Goal: Find specific page/section: Find specific page/section

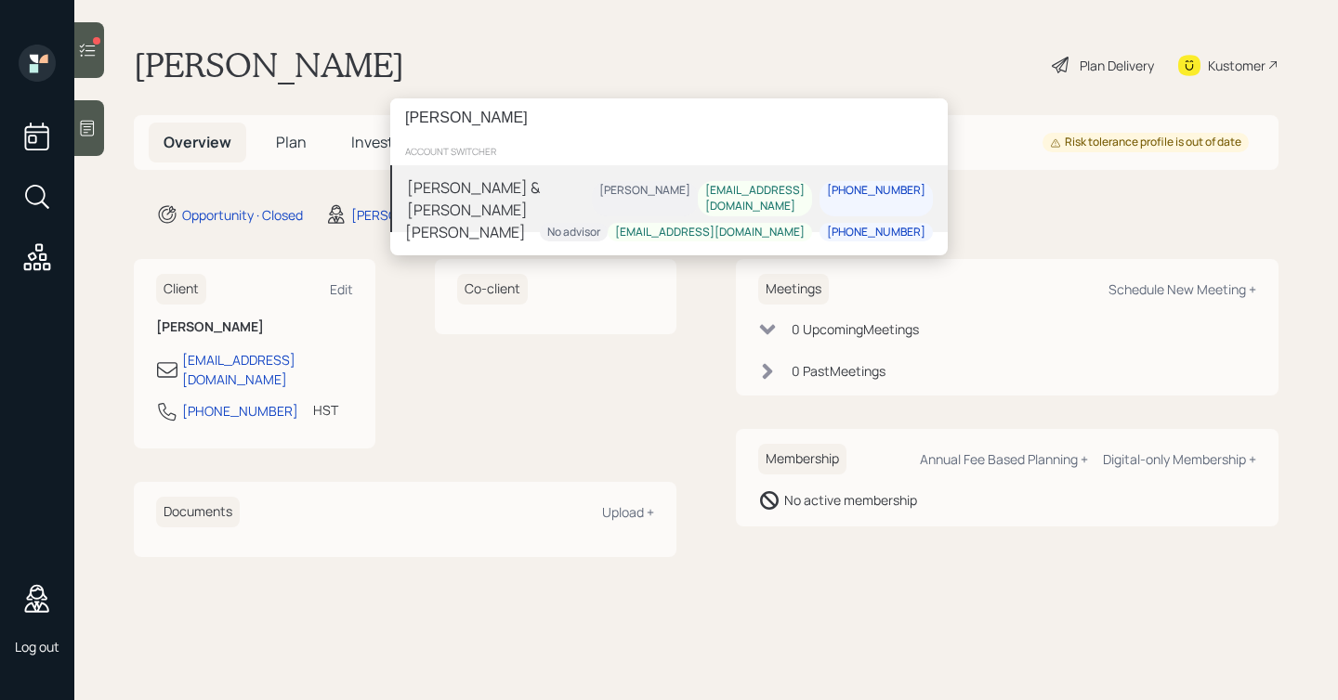
type input "[PERSON_NAME]"
